Goal: Information Seeking & Learning: Find specific fact

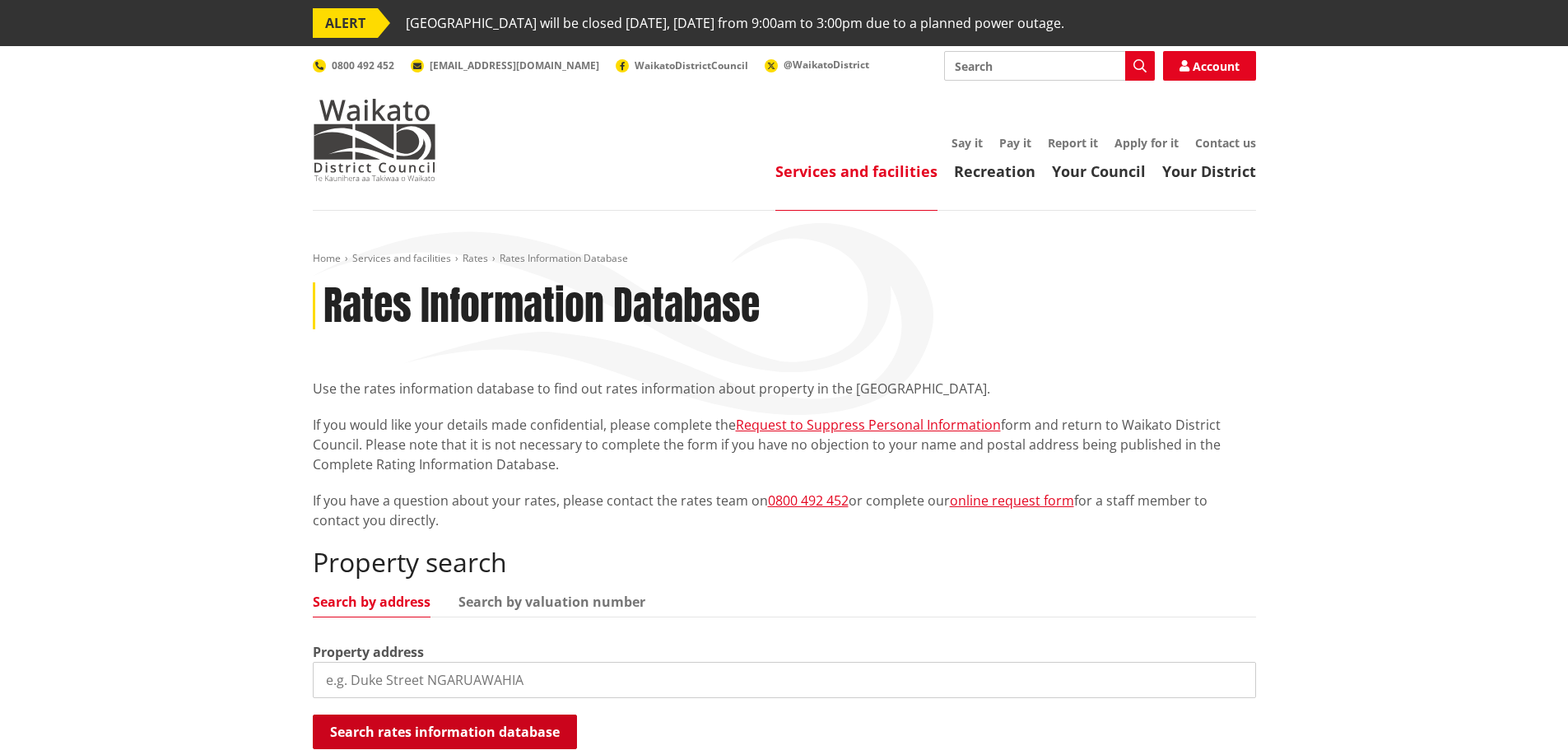
scroll to position [165, 0]
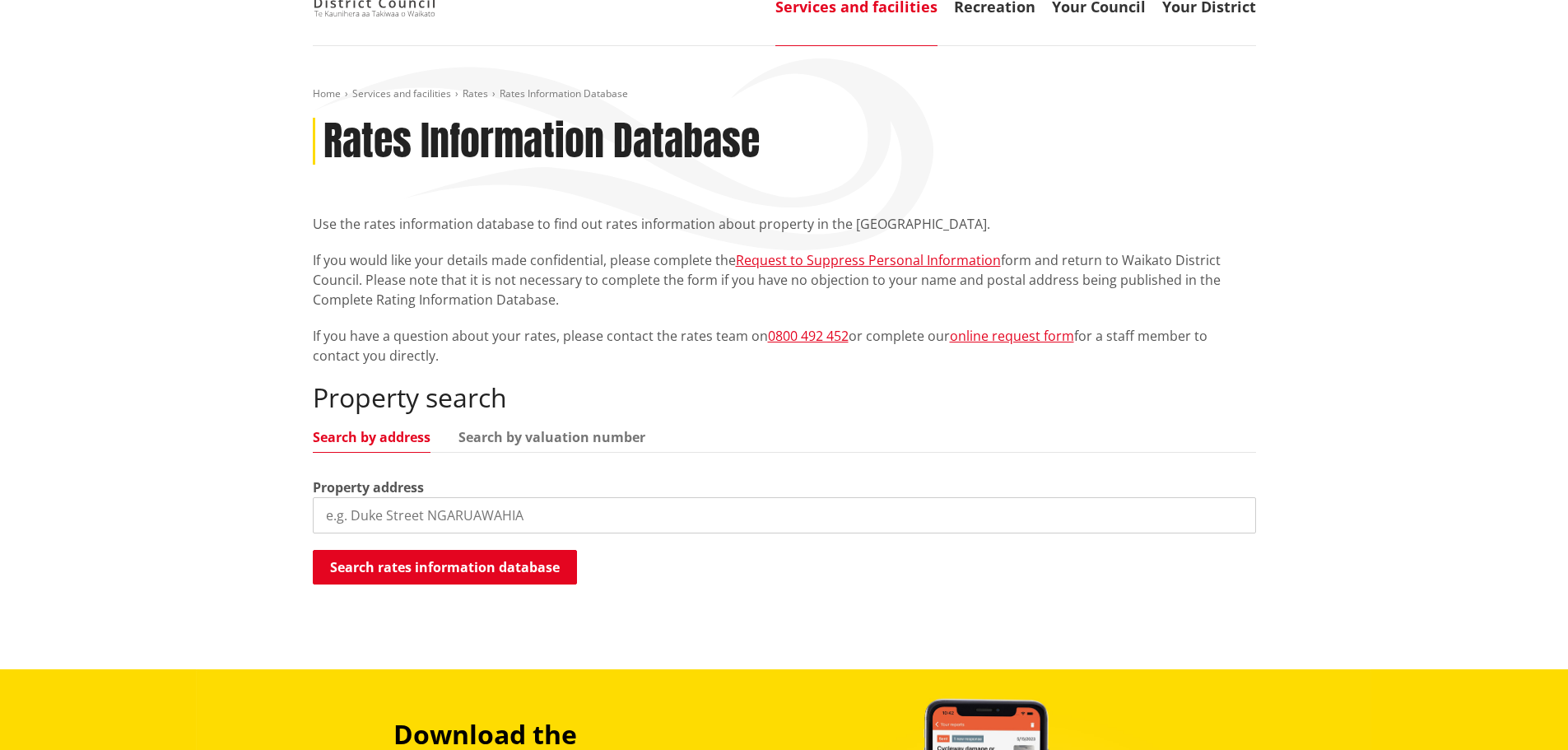
click at [567, 508] on input "search" at bounding box center [784, 515] width 943 height 37
type input "[STREET_ADDRESS][PERSON_NAME]"
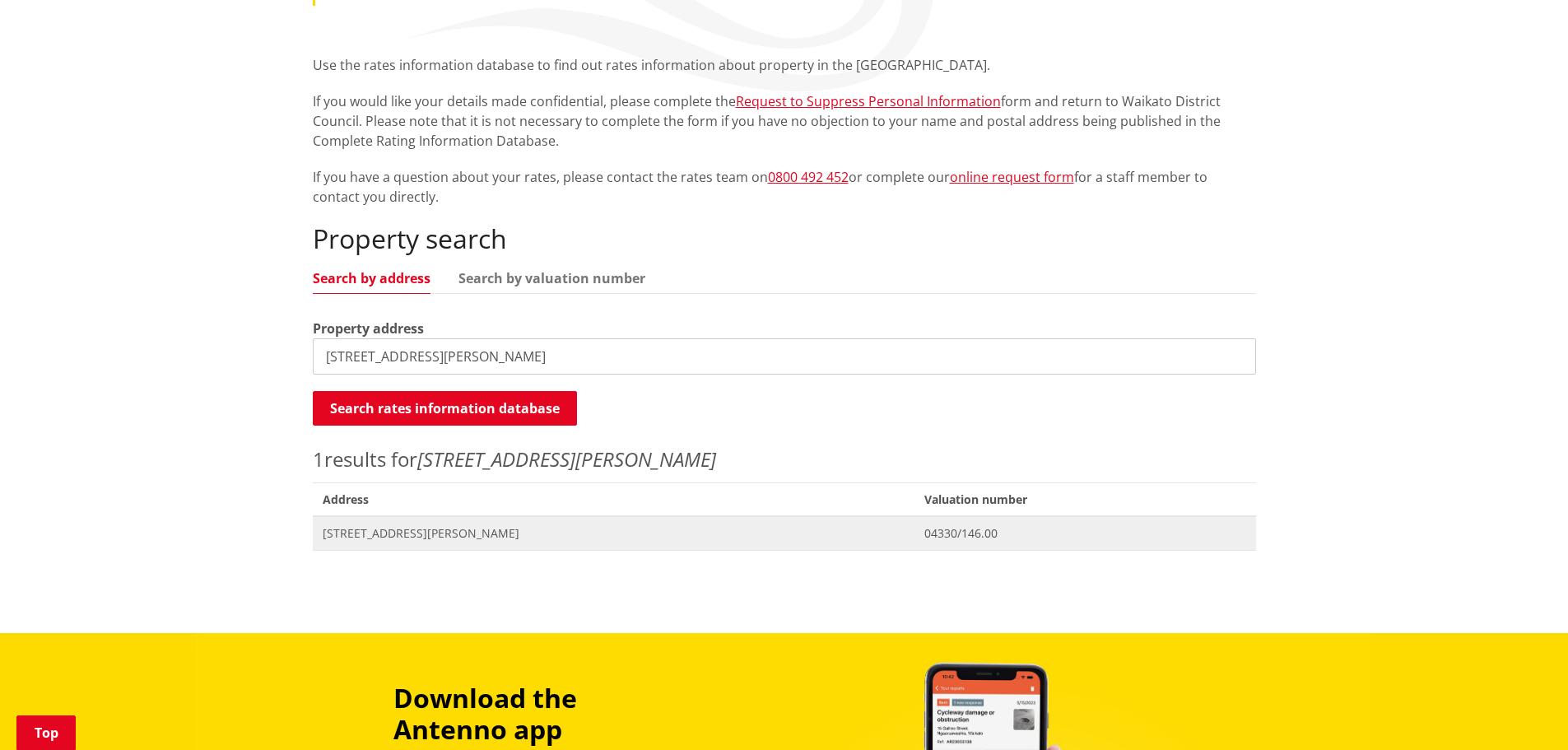
scroll to position [330, 0]
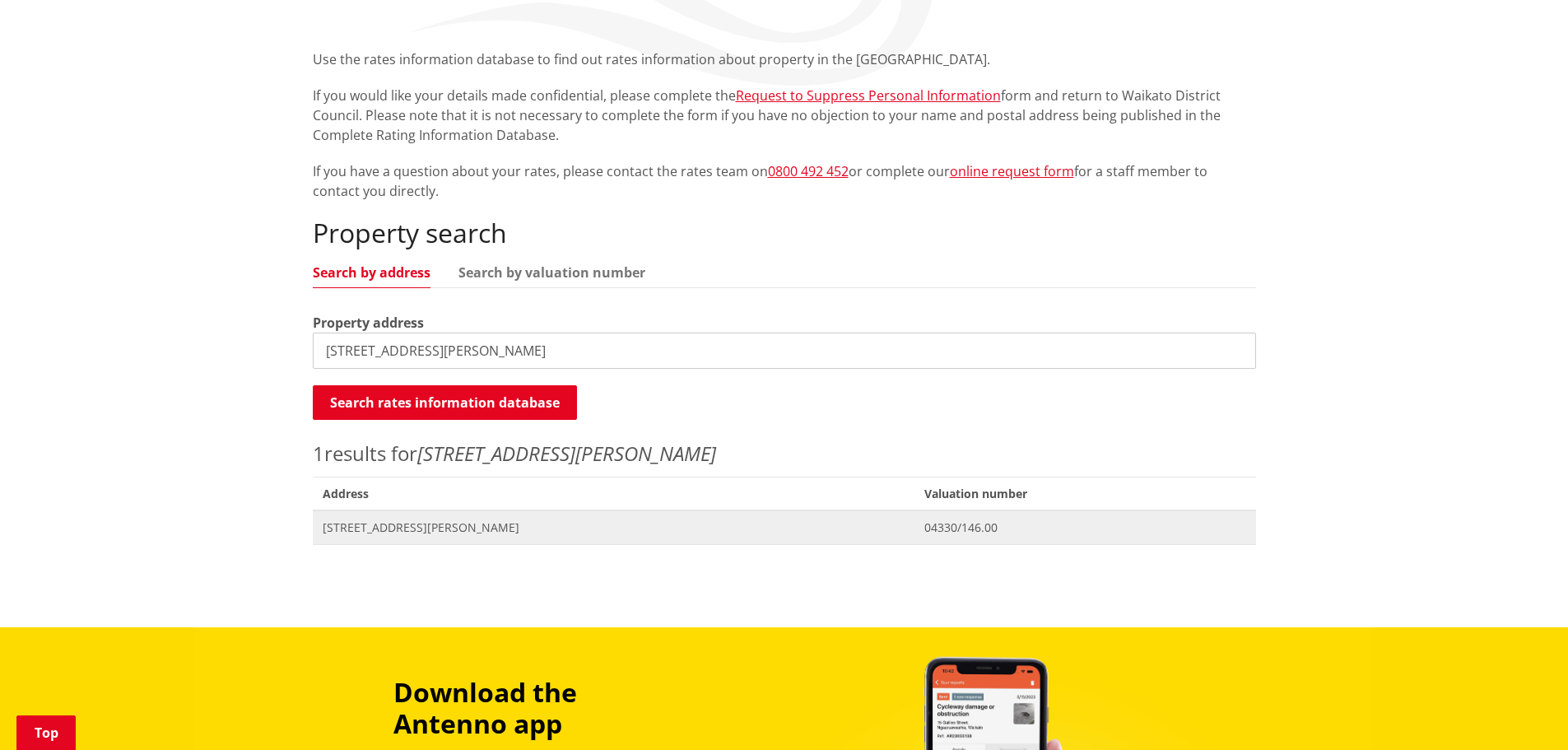
click at [915, 535] on span "Valuation No. 04330/146.00" at bounding box center [1084, 527] width 340 height 34
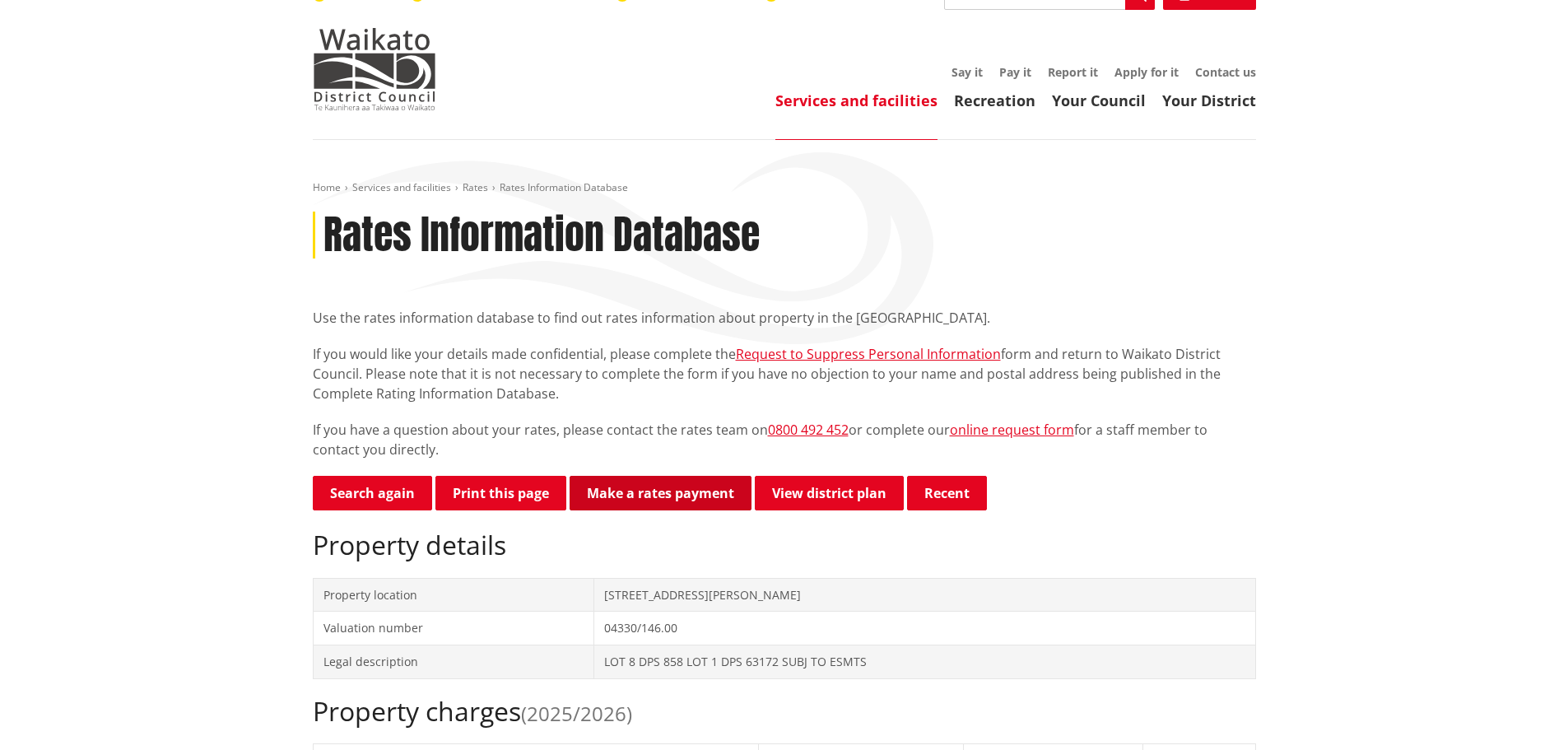
scroll to position [165, 0]
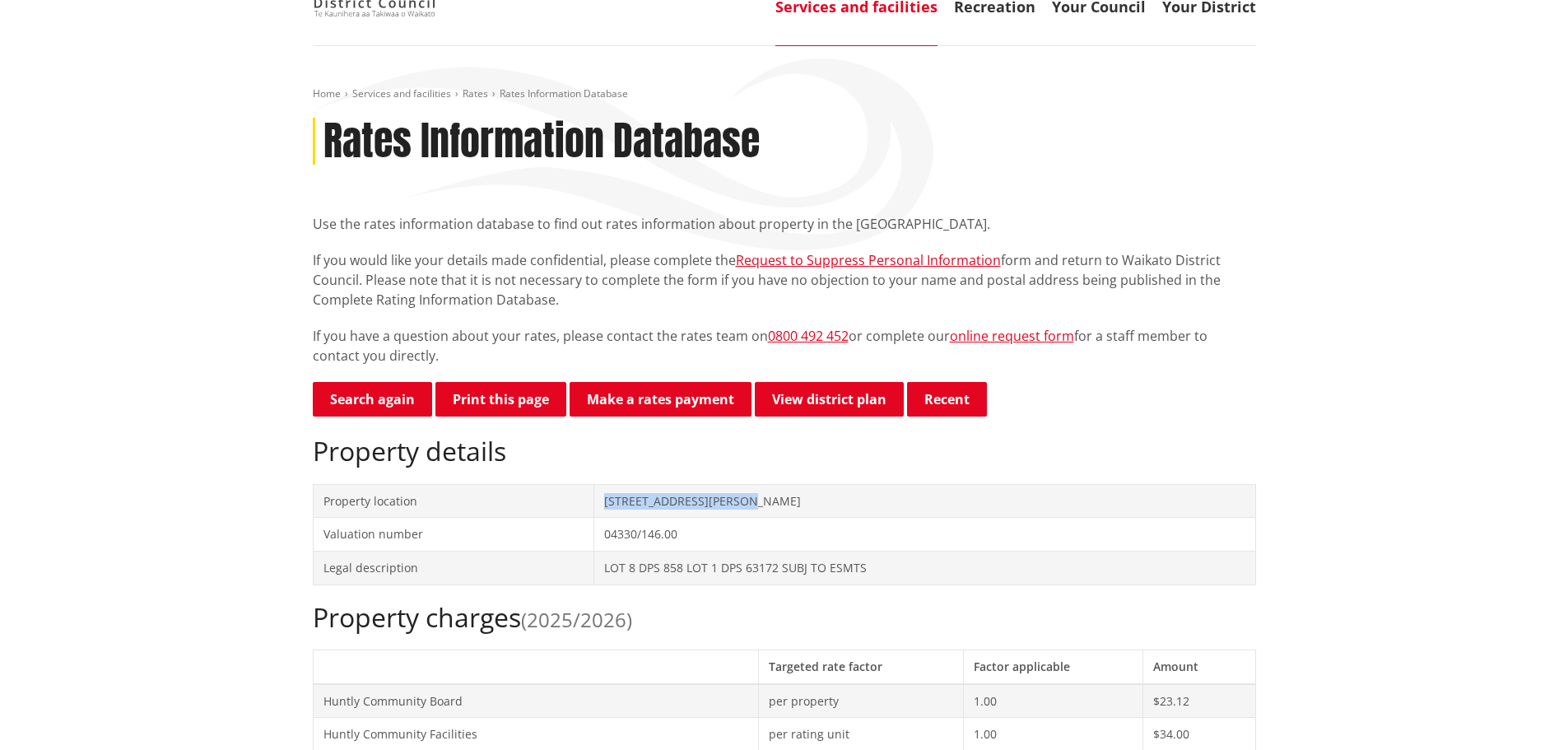
drag, startPoint x: 747, startPoint y: 501, endPoint x: 609, endPoint y: 500, distance: 138.0
click at [596, 504] on td "[STREET_ADDRESS][PERSON_NAME]" at bounding box center [924, 501] width 662 height 34
copy td "[STREET_ADDRESS][PERSON_NAME]"
click at [680, 529] on td "04330/146.00" at bounding box center [924, 534] width 662 height 34
drag, startPoint x: 683, startPoint y: 535, endPoint x: 597, endPoint y: 535, distance: 86.0
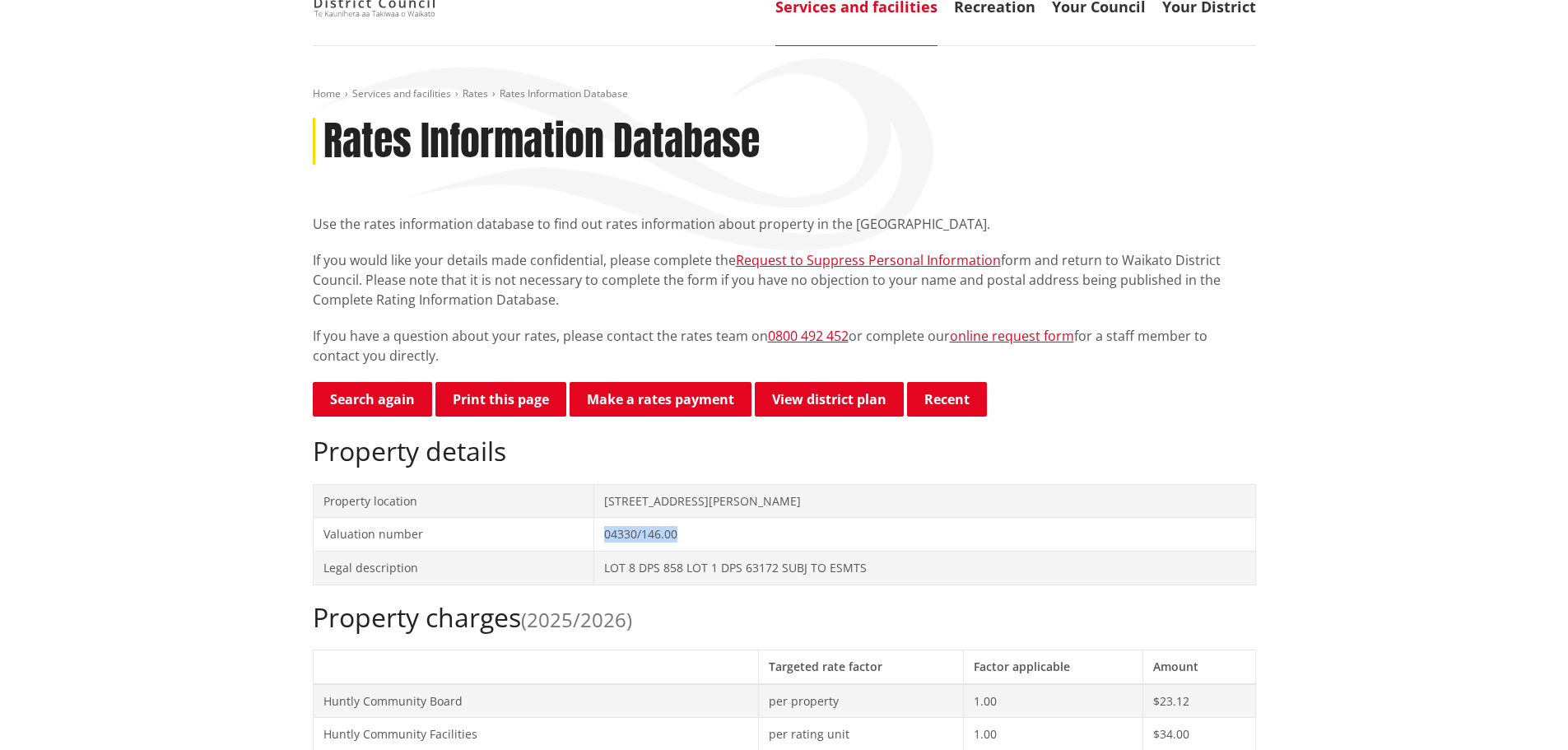
click at [597, 535] on td "04330/146.00" at bounding box center [924, 534] width 662 height 34
copy td "04330/146.00"
drag, startPoint x: 870, startPoint y: 569, endPoint x: 603, endPoint y: 574, distance: 267.0
click at [603, 574] on td "LOT 8 DPS 858 LOT 1 DPS 63172 SUBJ TO ESMTS" at bounding box center [924, 568] width 662 height 34
copy td "LOT 8 DPS 858 LOT 1 DPS 63172 SUBJ TO ESMTS"
